Goal: Communication & Community: Ask a question

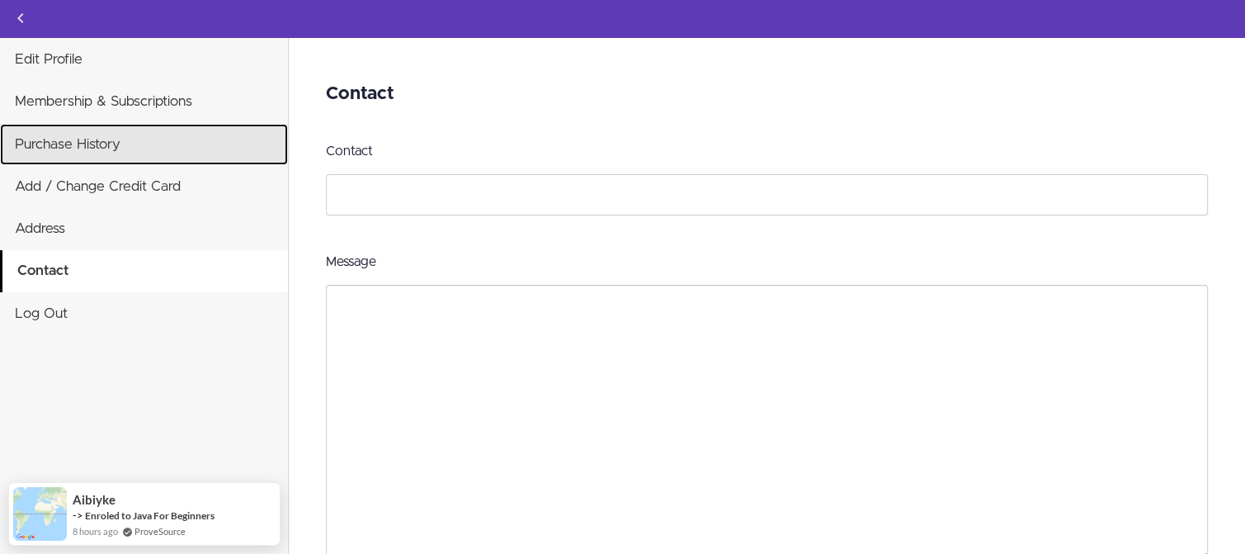
click at [98, 138] on link "Purchase History" at bounding box center [144, 144] width 288 height 41
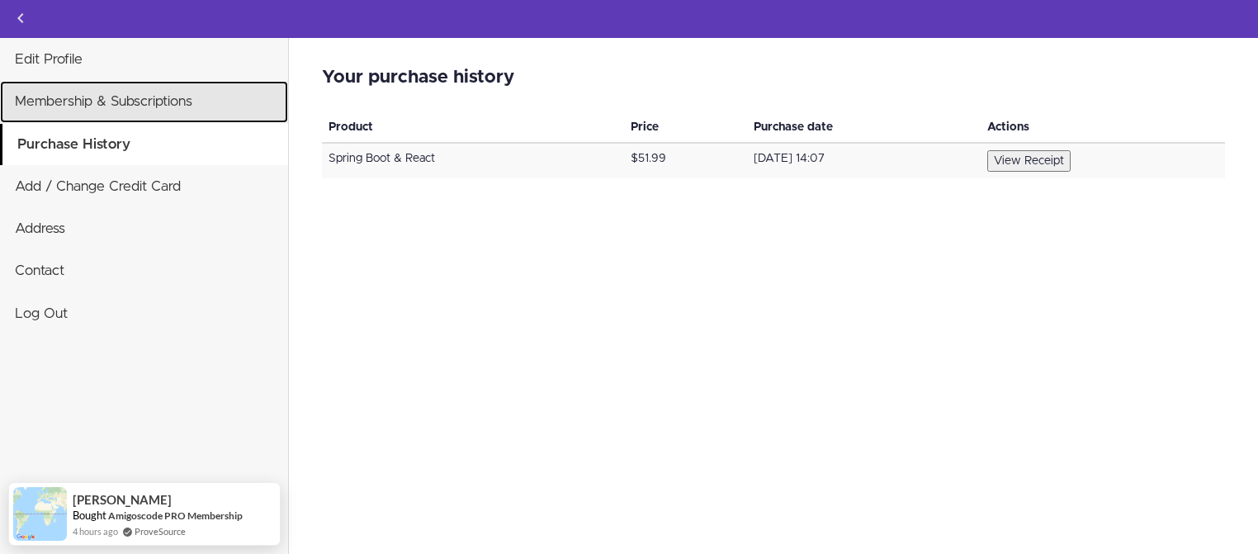
click at [160, 103] on link "Membership & Subscriptions" at bounding box center [144, 101] width 288 height 41
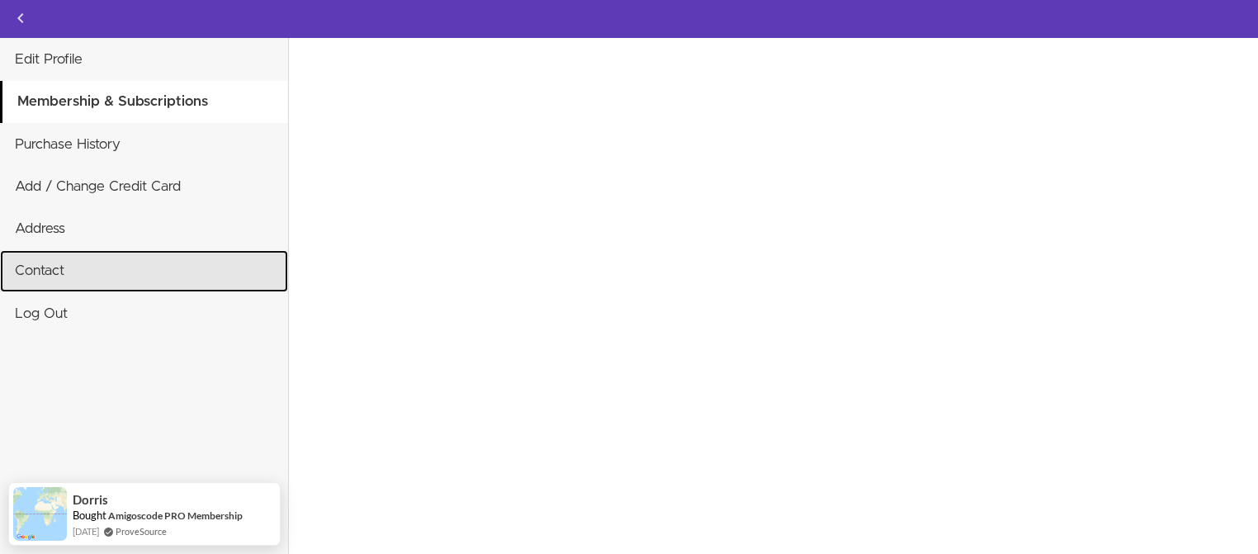
click at [73, 275] on link "Contact" at bounding box center [144, 270] width 288 height 41
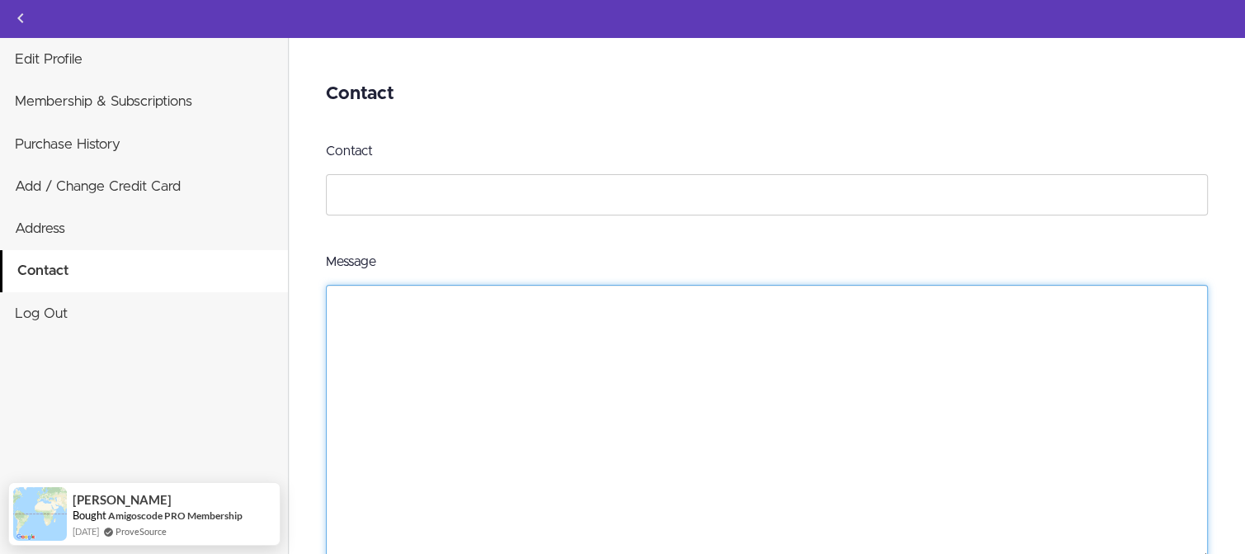
click at [403, 303] on textarea "Message" at bounding box center [767, 423] width 882 height 276
paste textarea "Full Stack Spring Boot & React (PROFESSIONAL) (ID: 2963573)"
type textarea "Full Stack Spring Boot & React (PROFESSIONAL) (ID: 2963573)"
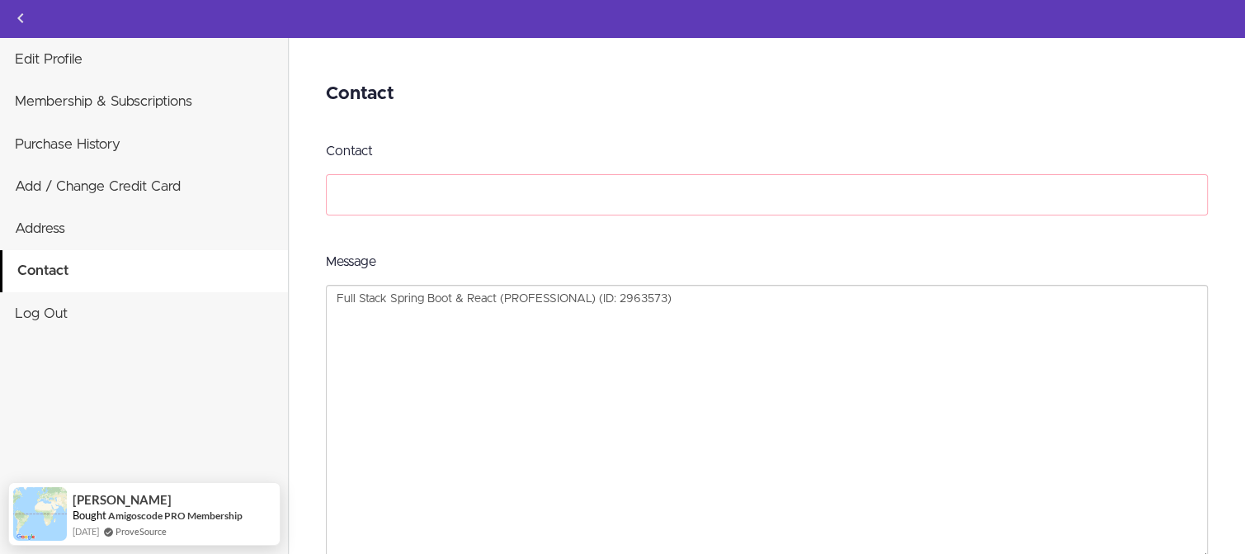
click at [363, 201] on input "Contact" at bounding box center [767, 194] width 882 height 41
type input "Cannot access course that I have purchased"
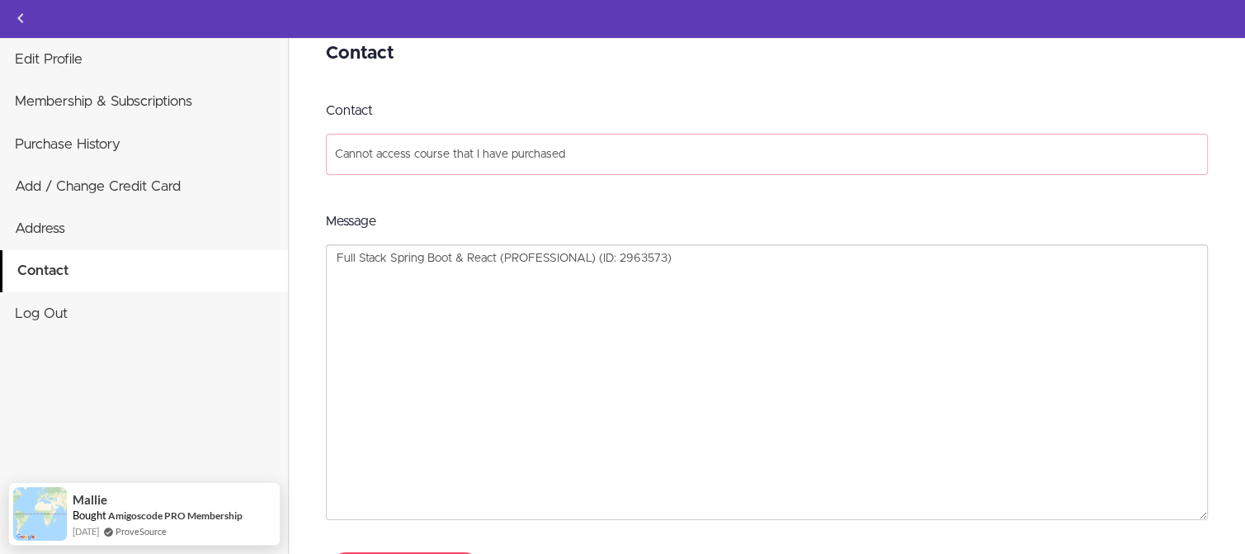
scroll to position [26, 0]
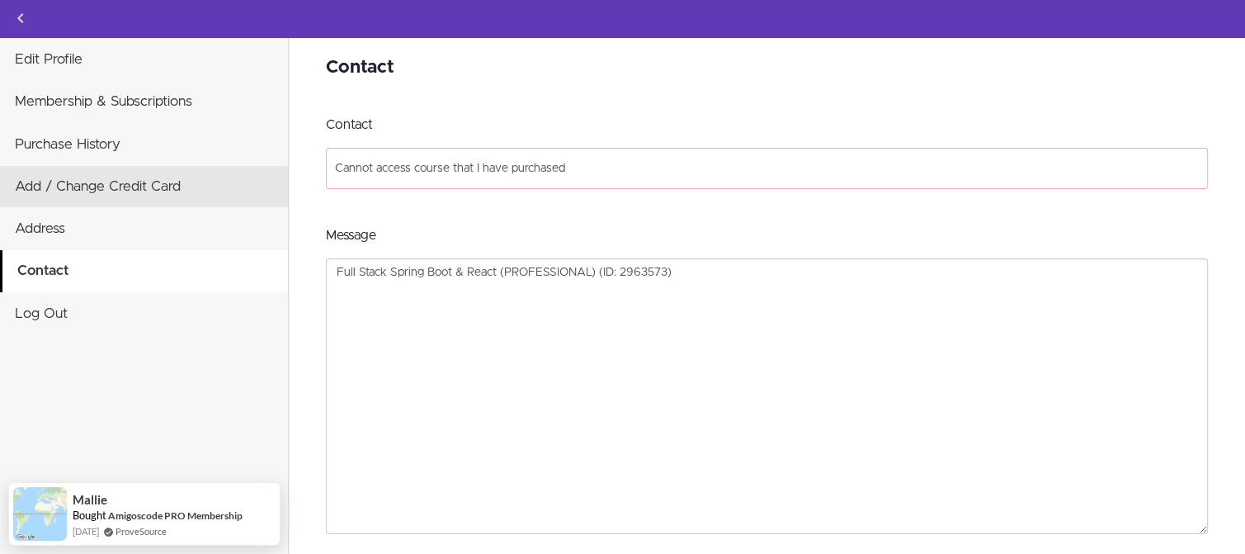
drag, startPoint x: 606, startPoint y: 168, endPoint x: 240, endPoint y: 169, distance: 365.6
click at [240, 169] on div "Edit Profile Membership & Subscriptions Purchase History Add / Change Credit Ca…" at bounding box center [622, 306] width 1245 height 664
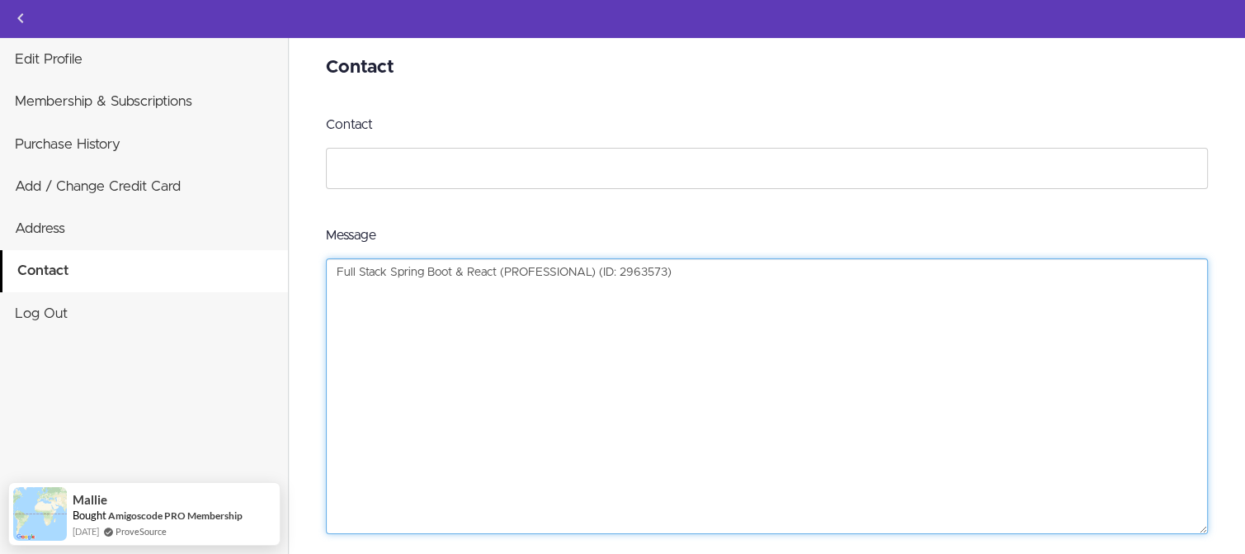
click at [338, 290] on textarea "Full Stack Spring Boot & React (PROFESSIONAL) (ID: 2963573)" at bounding box center [767, 396] width 882 height 276
paste textarea "Cannot access course that I have purchased"
click at [947, 288] on textarea "Cannot access course that I have purchased: Full Stack Spring Boot & React (PRO…" at bounding box center [767, 396] width 882 height 276
type textarea "Cannot access course that I have purchased: Full Stack Spring Boot & React (PRO…"
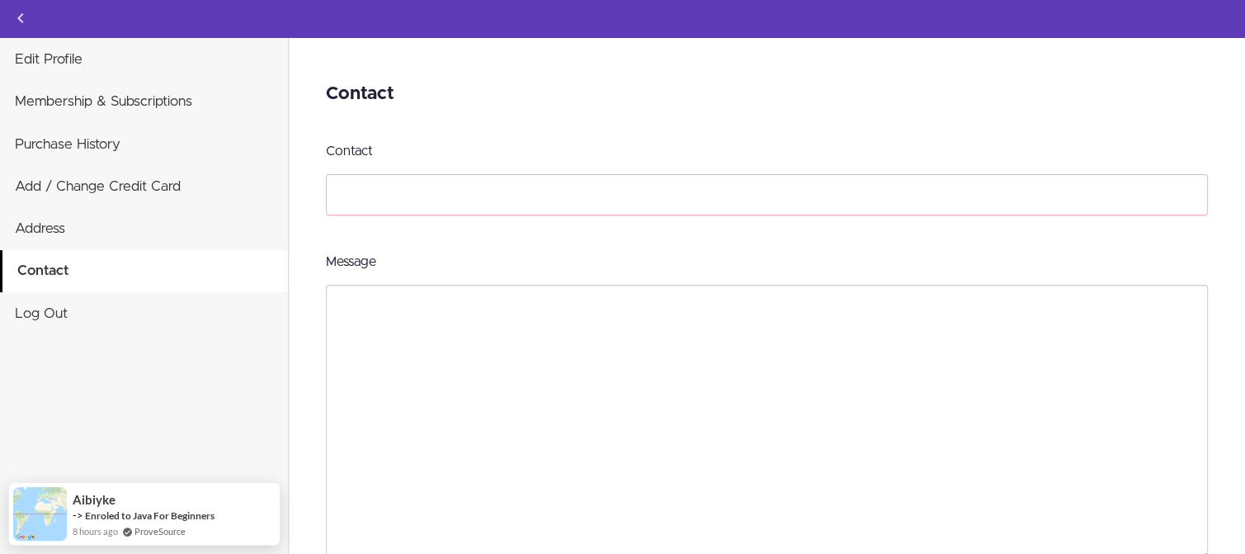
click at [756, 202] on input "Contact" at bounding box center [767, 194] width 882 height 41
